Goal: Task Accomplishment & Management: Manage account settings

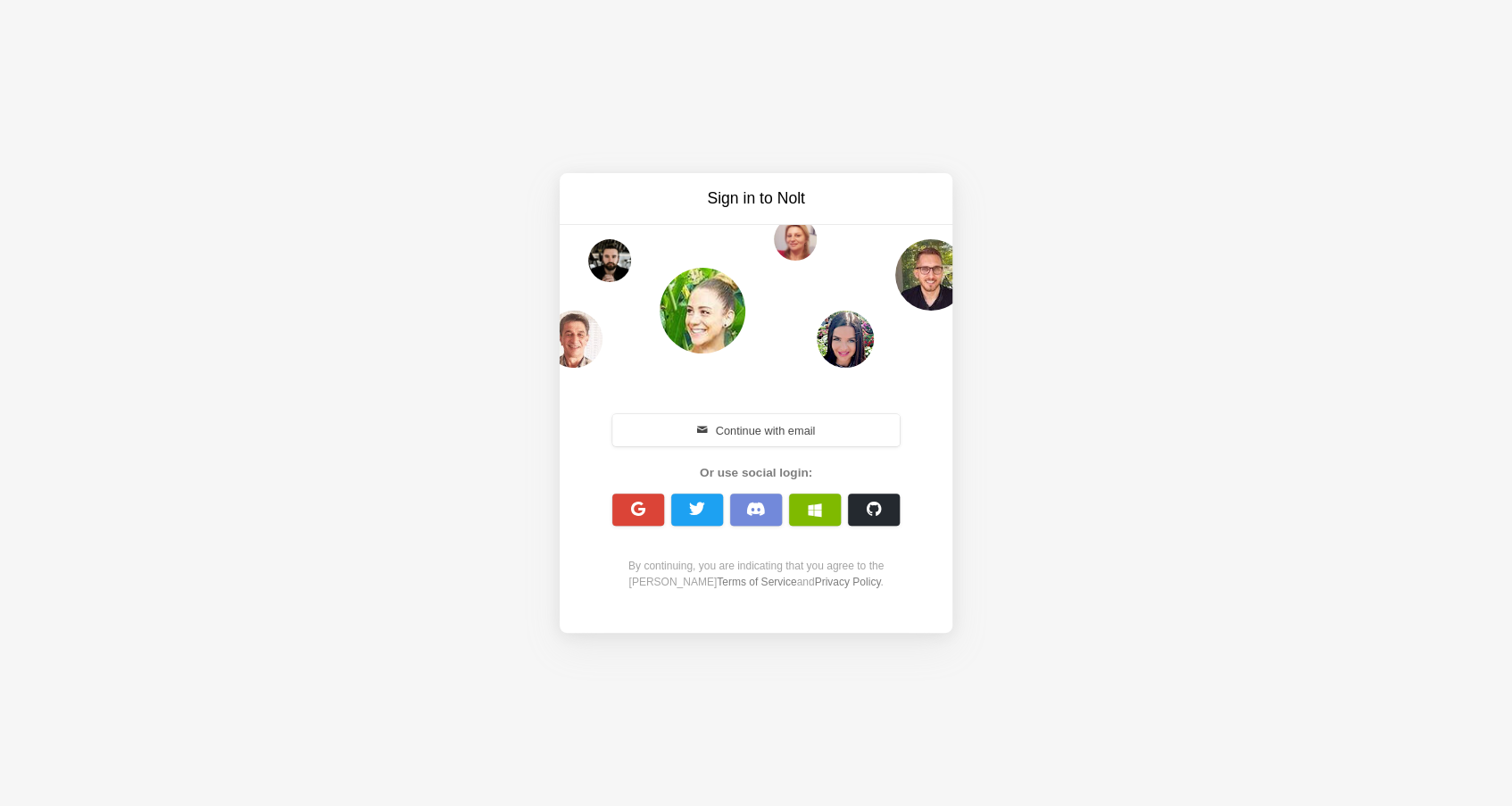
click at [632, 514] on span "button" at bounding box center [638, 509] width 17 height 17
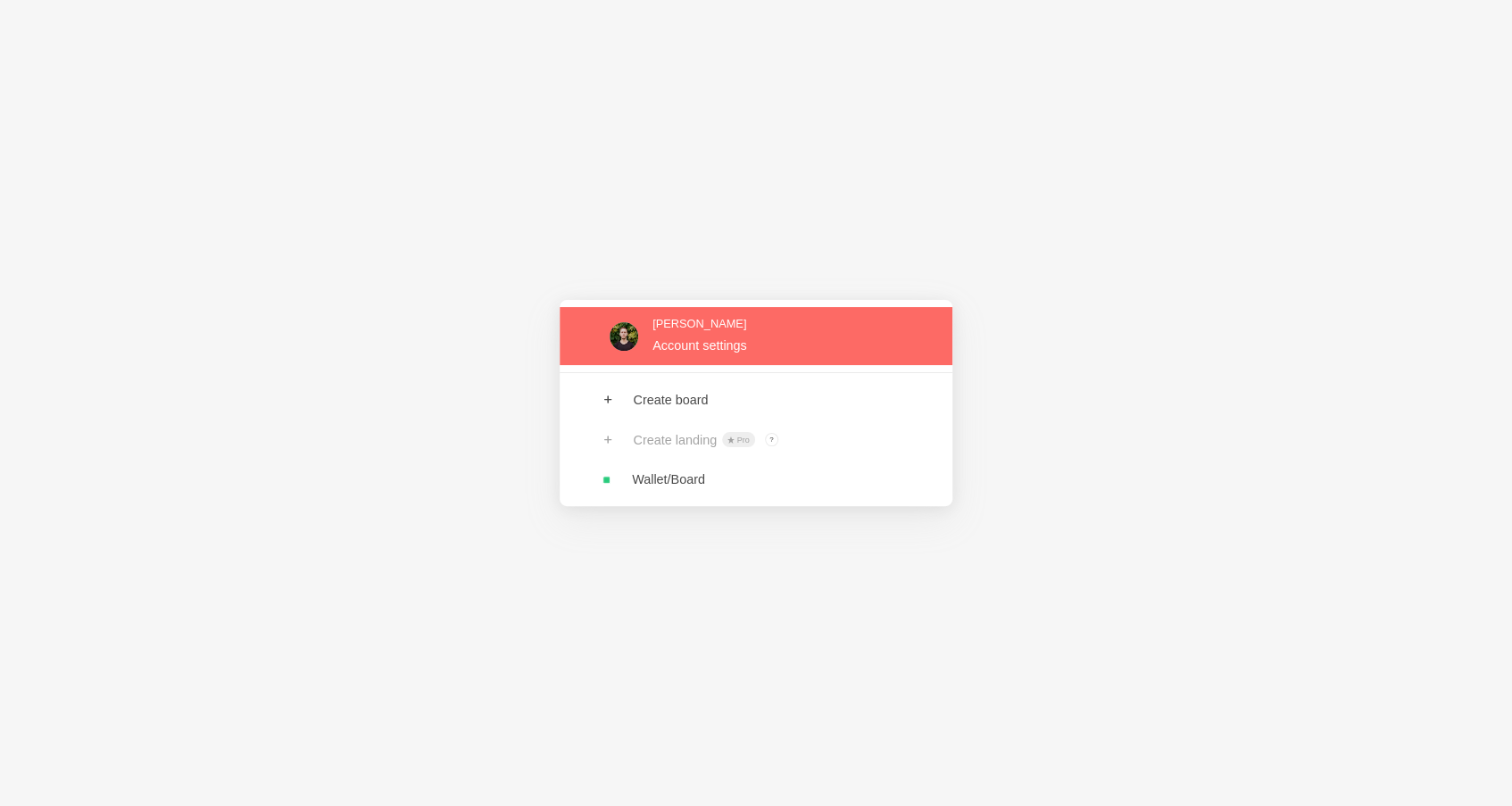
click at [734, 338] on link at bounding box center [755, 336] width 392 height 58
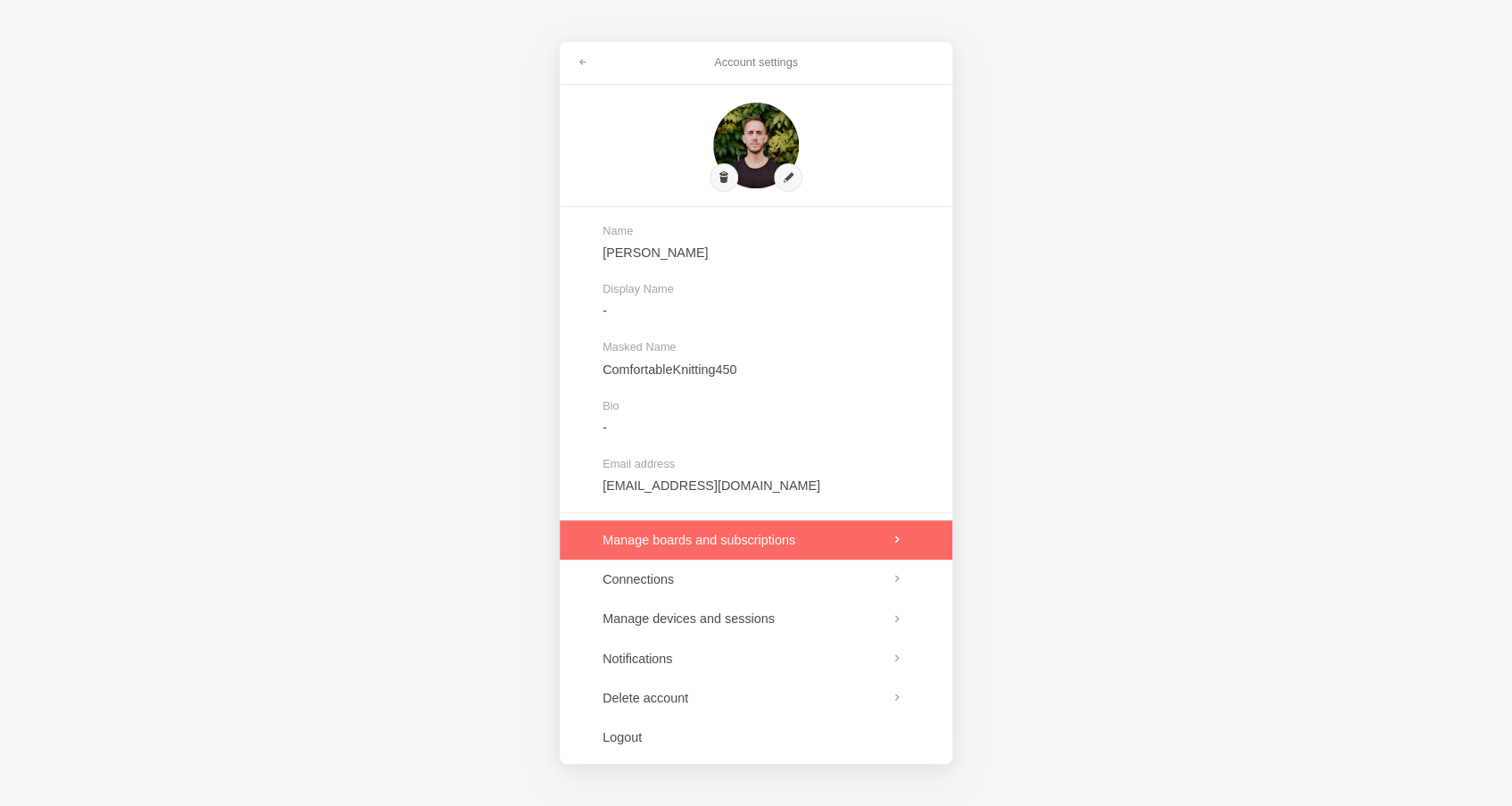
click at [797, 536] on link at bounding box center [755, 540] width 392 height 40
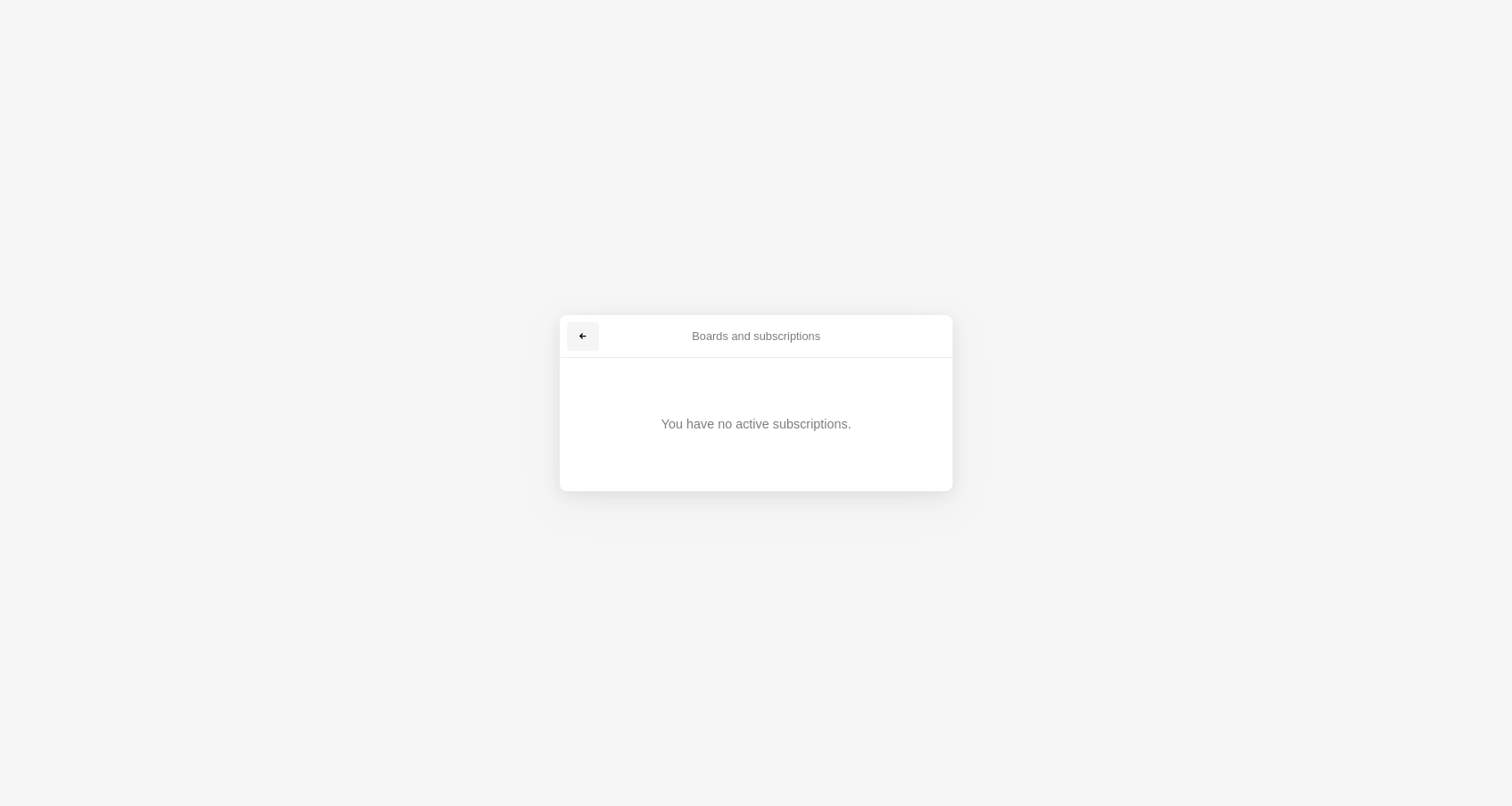
click at [580, 335] on span at bounding box center [582, 337] width 11 height 11
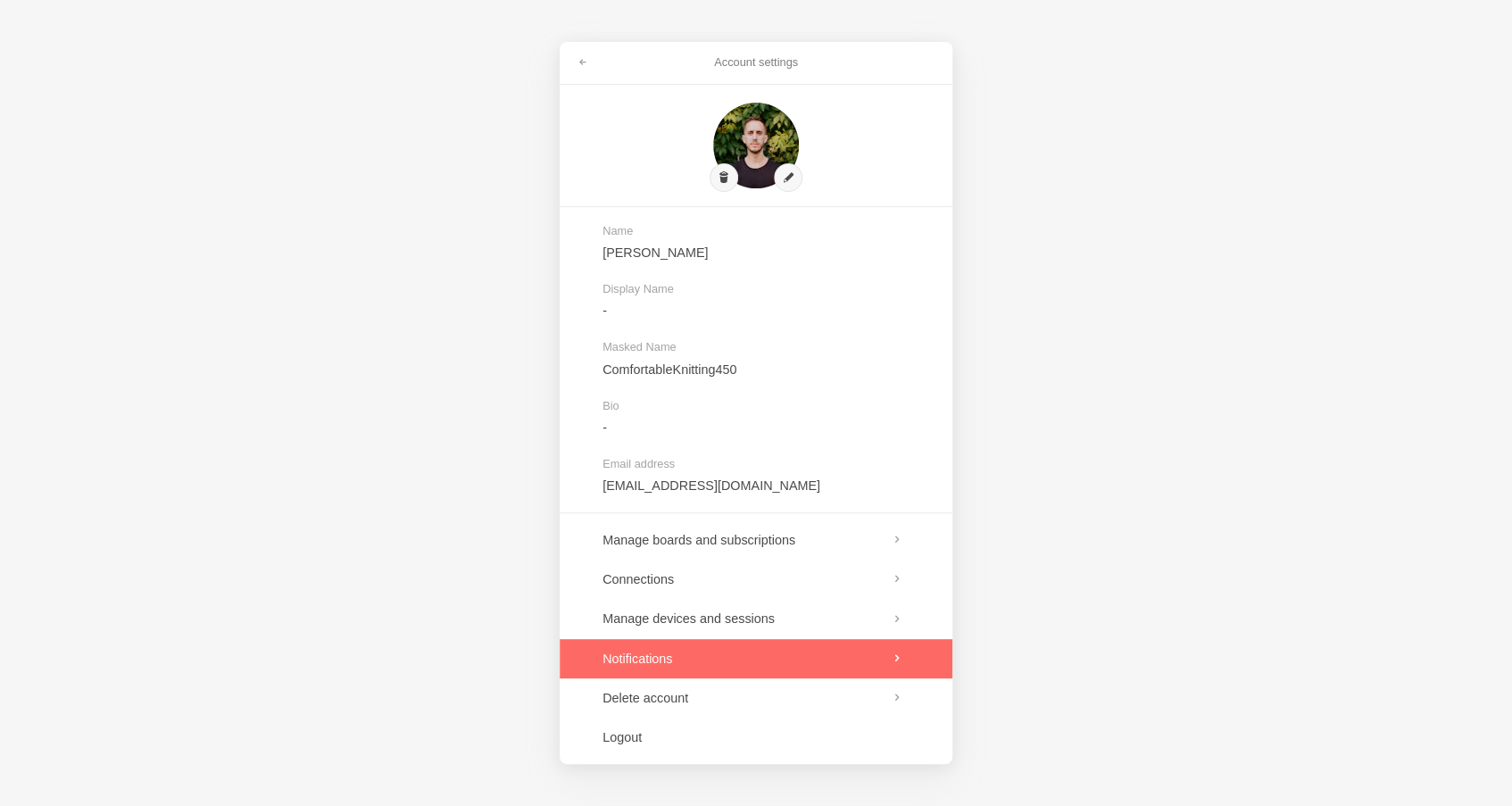
click at [753, 656] on link at bounding box center [755, 658] width 392 height 40
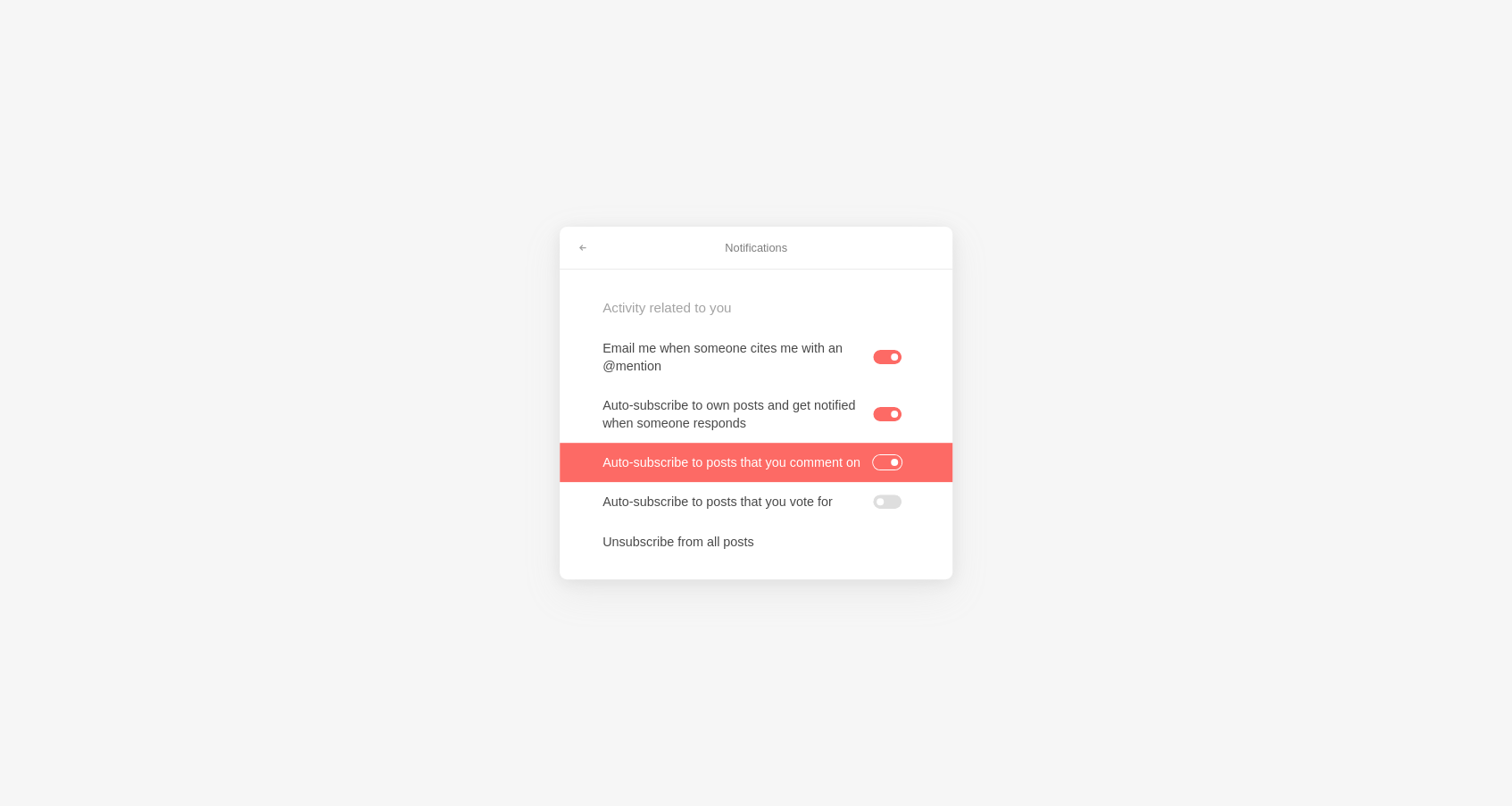
drag, startPoint x: 891, startPoint y: 463, endPoint x: 899, endPoint y: 439, distance: 25.3
click at [891, 463] on label at bounding box center [886, 462] width 29 height 14
click at [0, 0] on input "checkbox" at bounding box center [0, 0] width 0 height 0
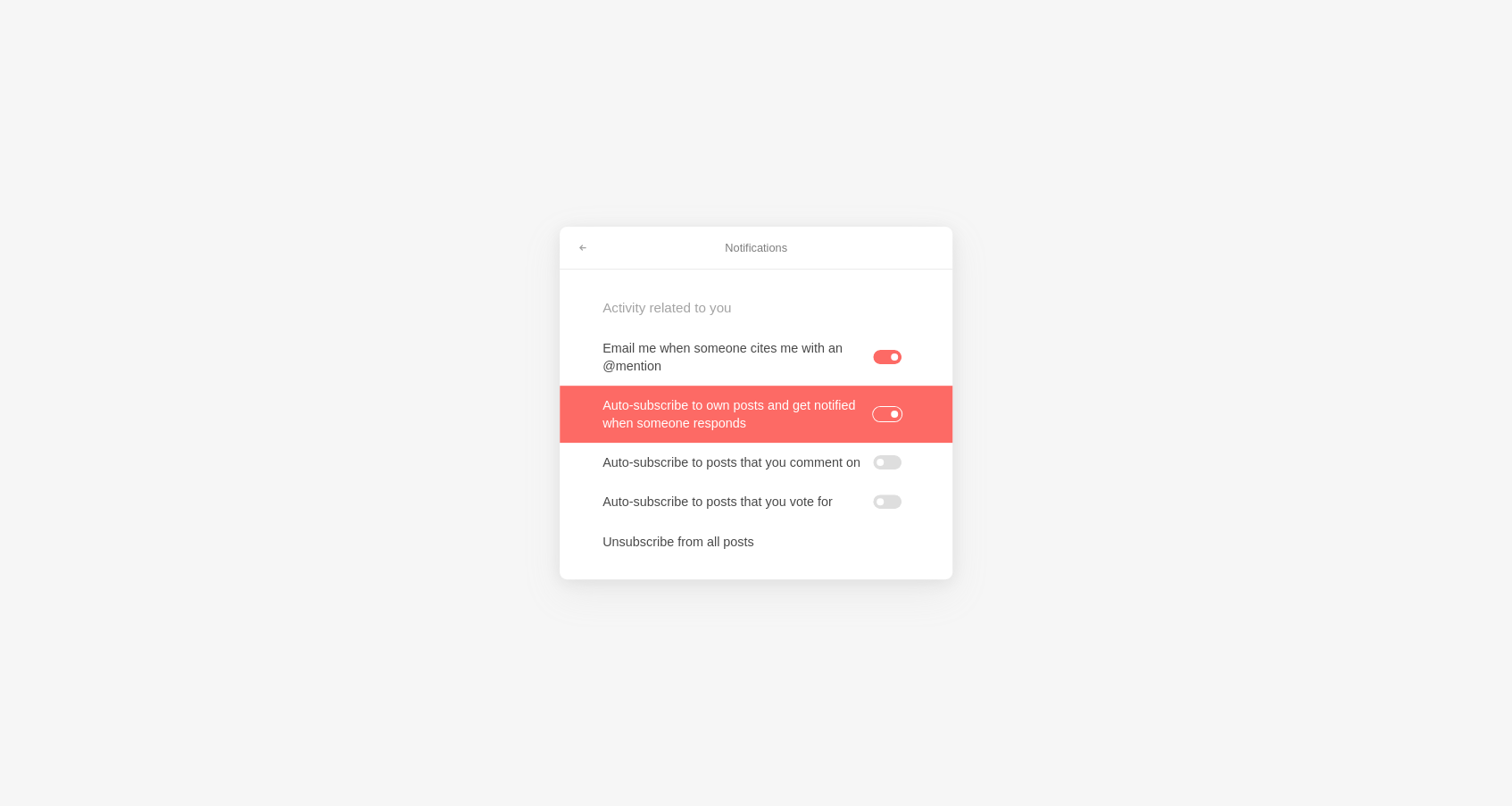
click at [882, 415] on link at bounding box center [755, 415] width 392 height 57
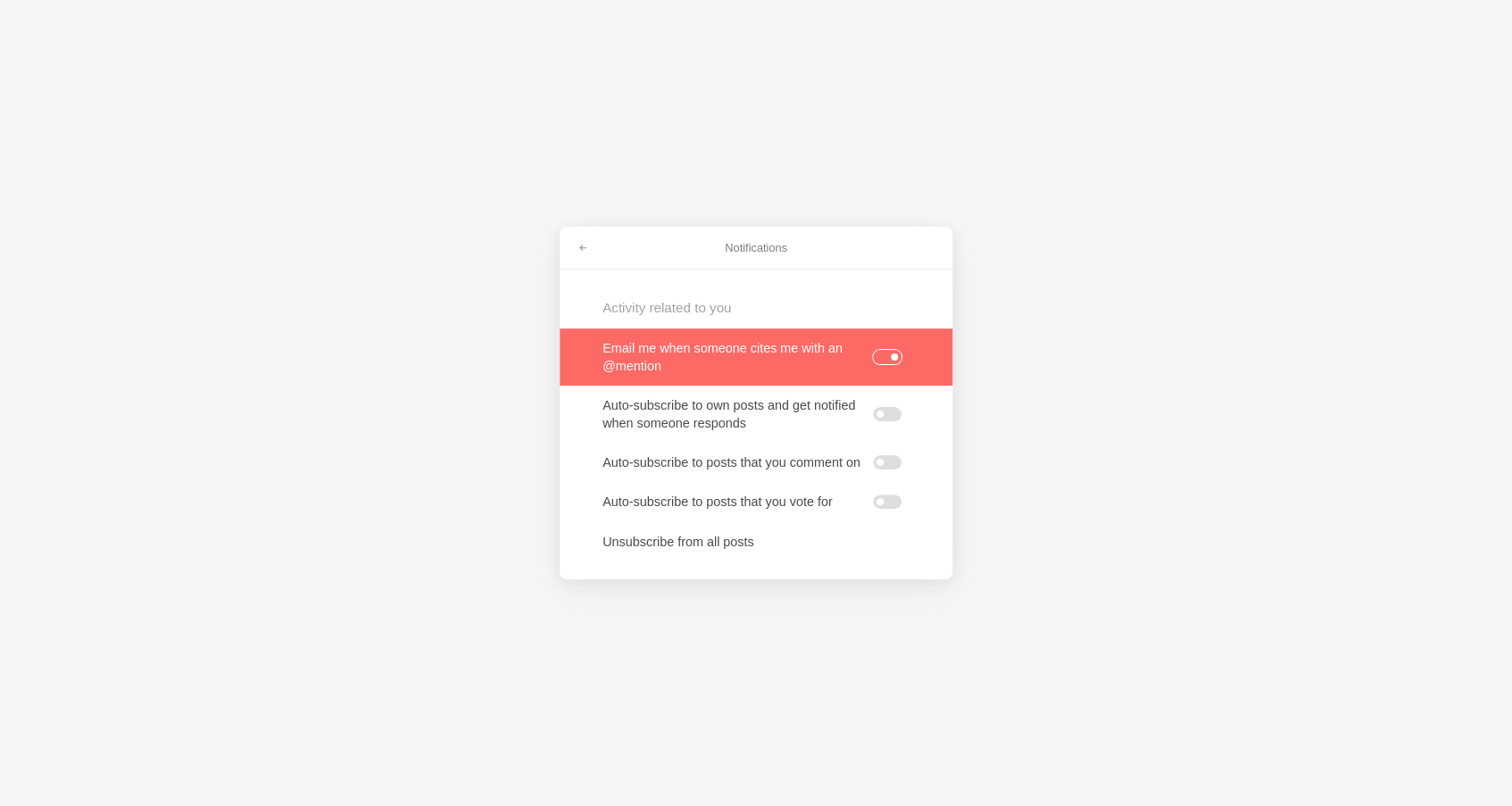
click at [885, 350] on label at bounding box center [886, 356] width 29 height 14
click at [0, 0] on input "checkbox" at bounding box center [0, 0] width 0 height 0
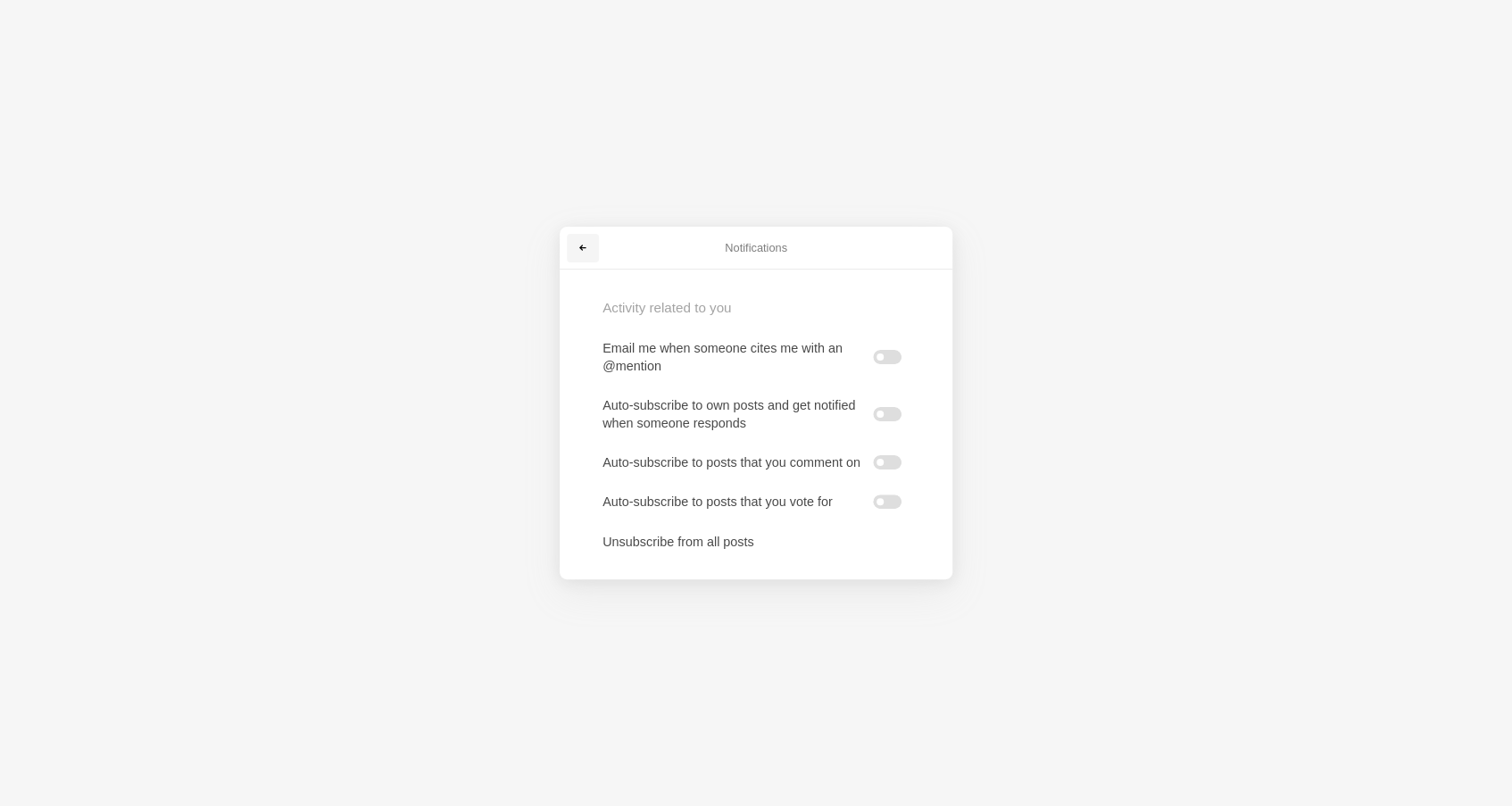
click at [587, 243] on span at bounding box center [582, 248] width 11 height 11
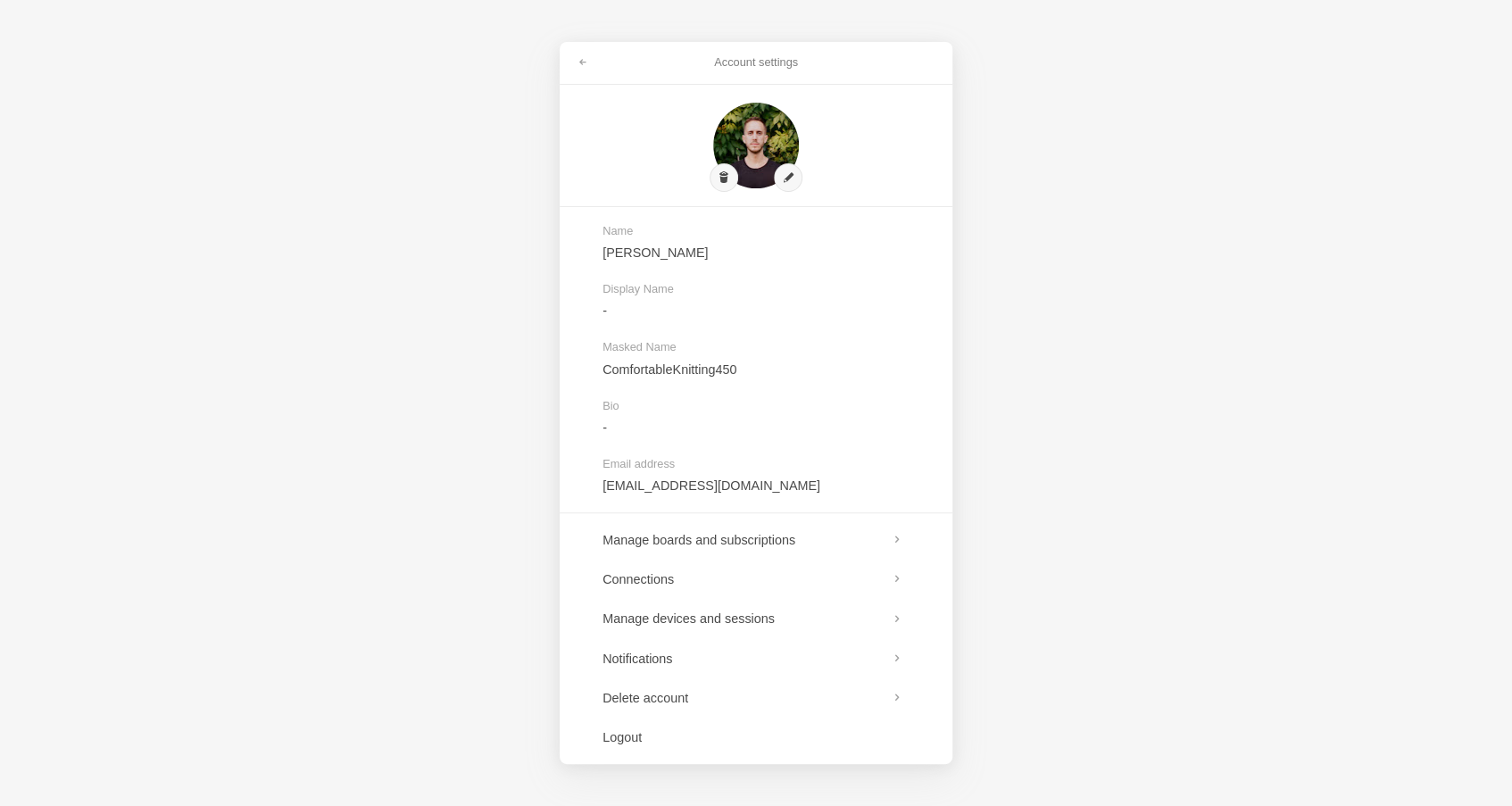
click at [1165, 446] on div "Account settings Name Sebastian Bap Display Name - Masked Name ComfortableKnitt…" at bounding box center [756, 403] width 1512 height 806
drag, startPoint x: 1260, startPoint y: 427, endPoint x: 1140, endPoint y: 458, distance: 123.9
click at [1260, 427] on div "Account settings Name Sebastian Bap Display Name - Masked Name ComfortableKnitt…" at bounding box center [756, 403] width 1512 height 806
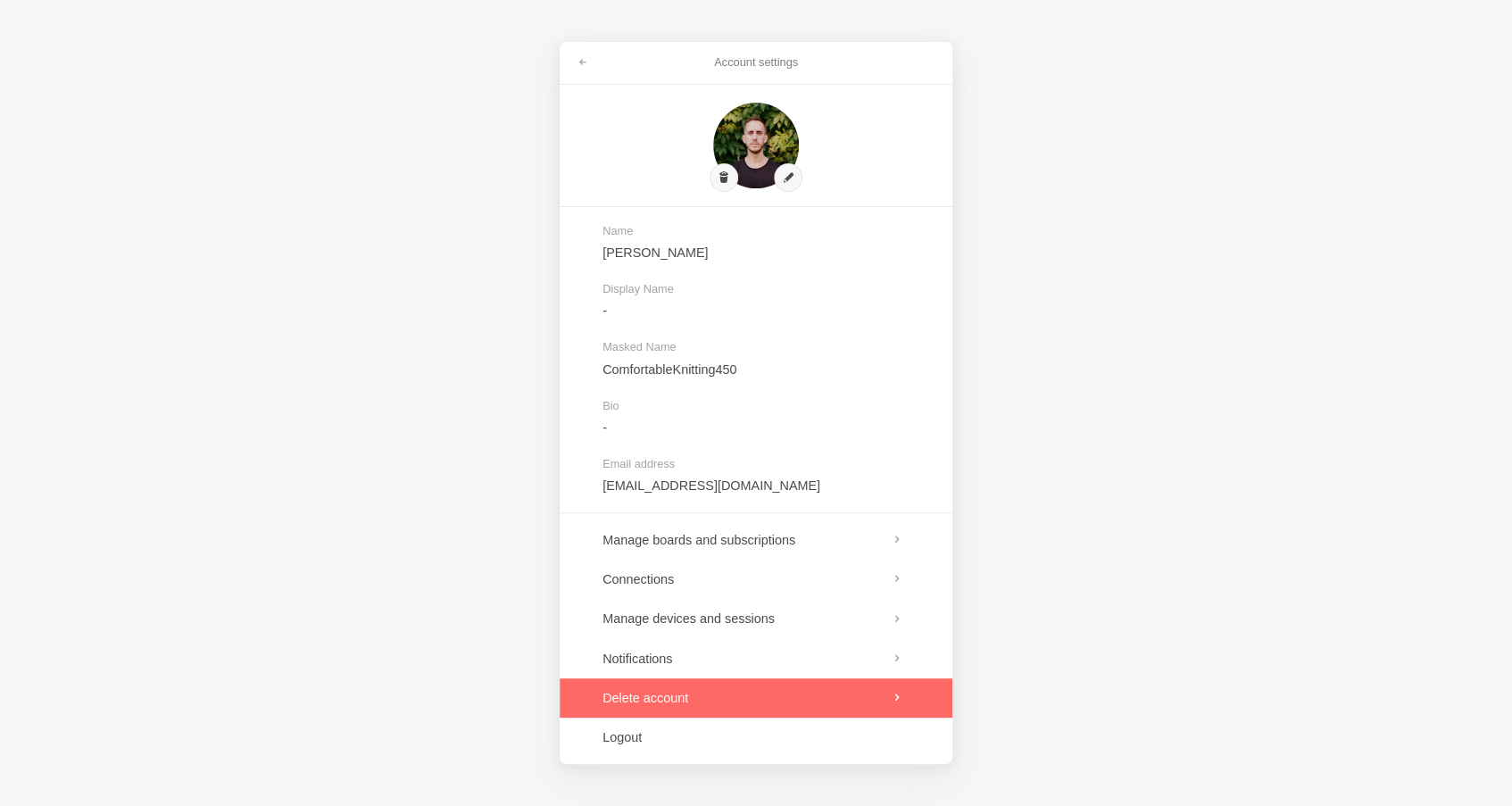
click at [668, 699] on link at bounding box center [755, 698] width 392 height 40
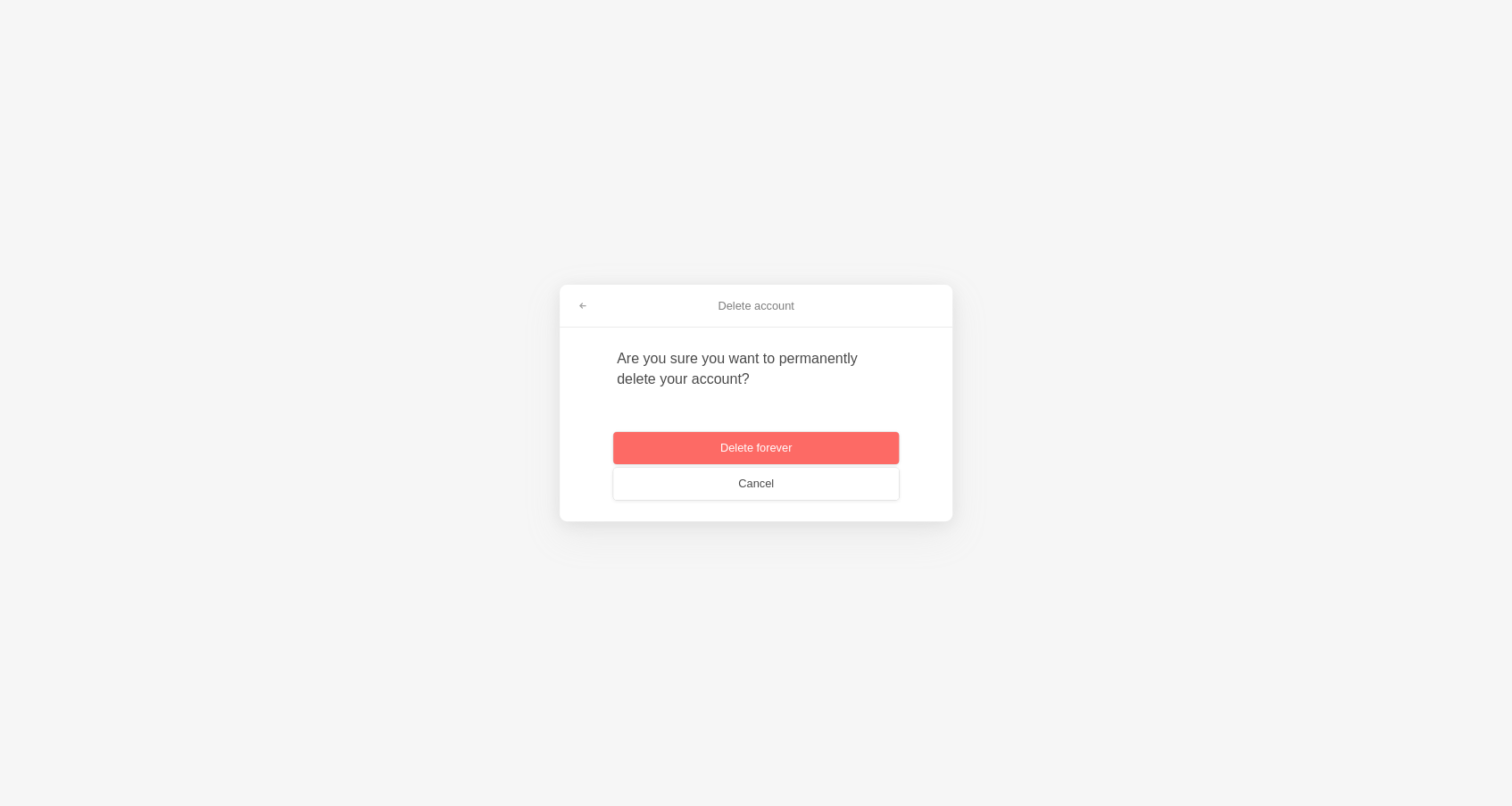
click at [775, 443] on button "Delete forever" at bounding box center [755, 448] width 285 height 32
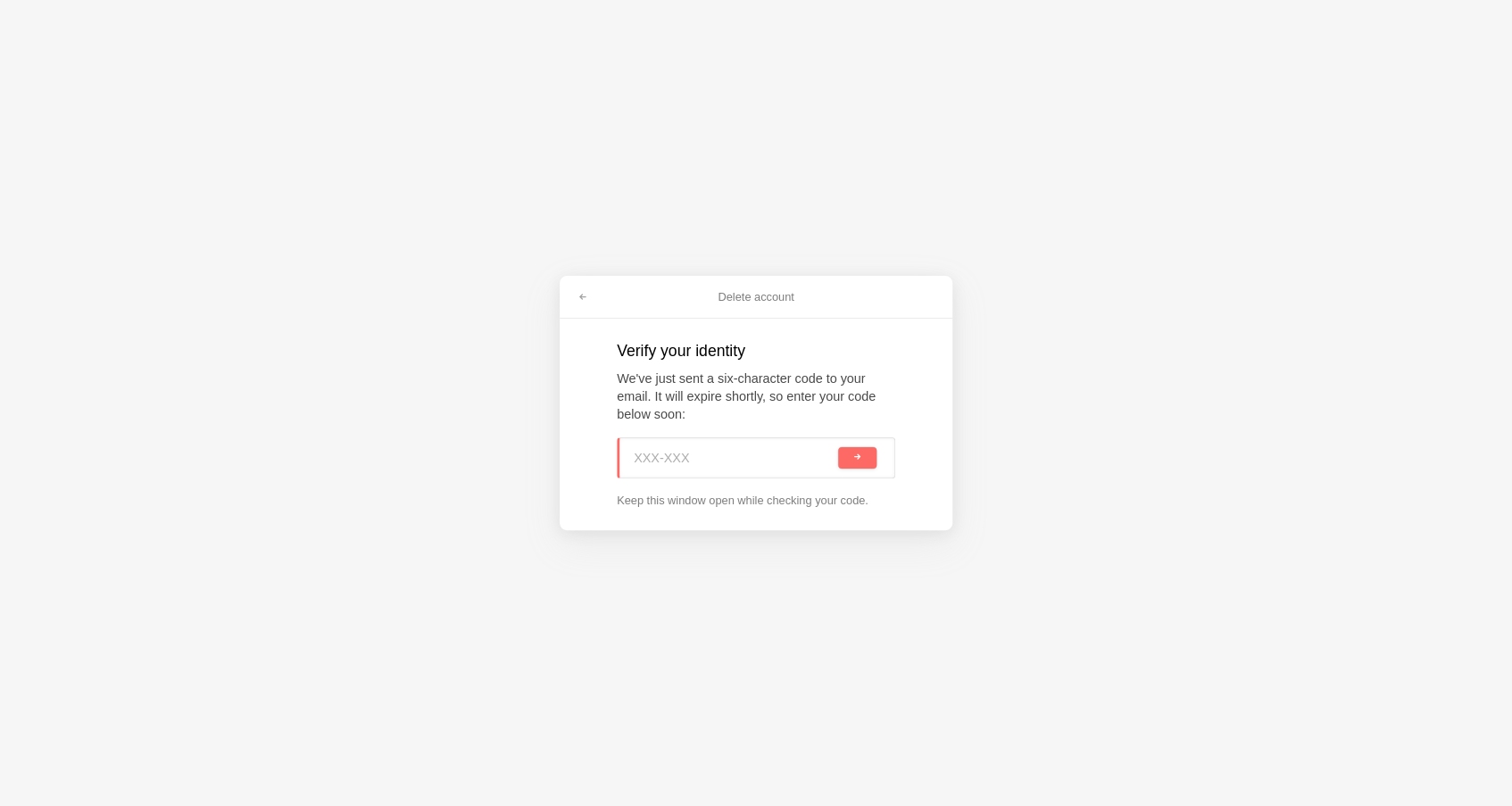
paste input "FTA-2BD"
type input "FTA-2BD"
click at [861, 460] on span "submit" at bounding box center [857, 457] width 10 height 10
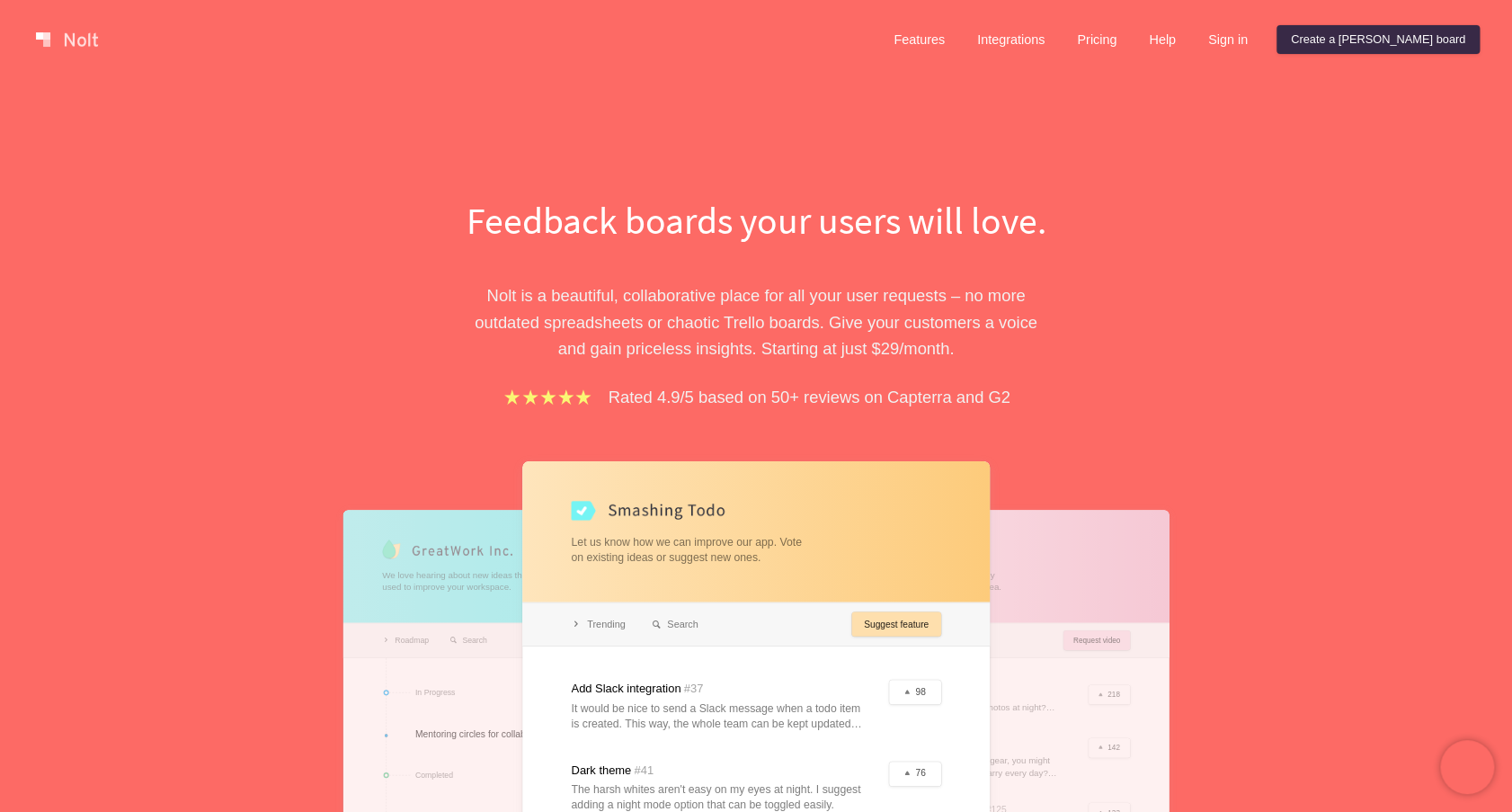
drag, startPoint x: 427, startPoint y: 352, endPoint x: 442, endPoint y: 345, distance: 16.6
click at [427, 349] on div "Feedback boards your users will love. [PERSON_NAME] is a beautiful, collaborati…" at bounding box center [756, 631] width 809 height 873
